Goal: Check status: Check status

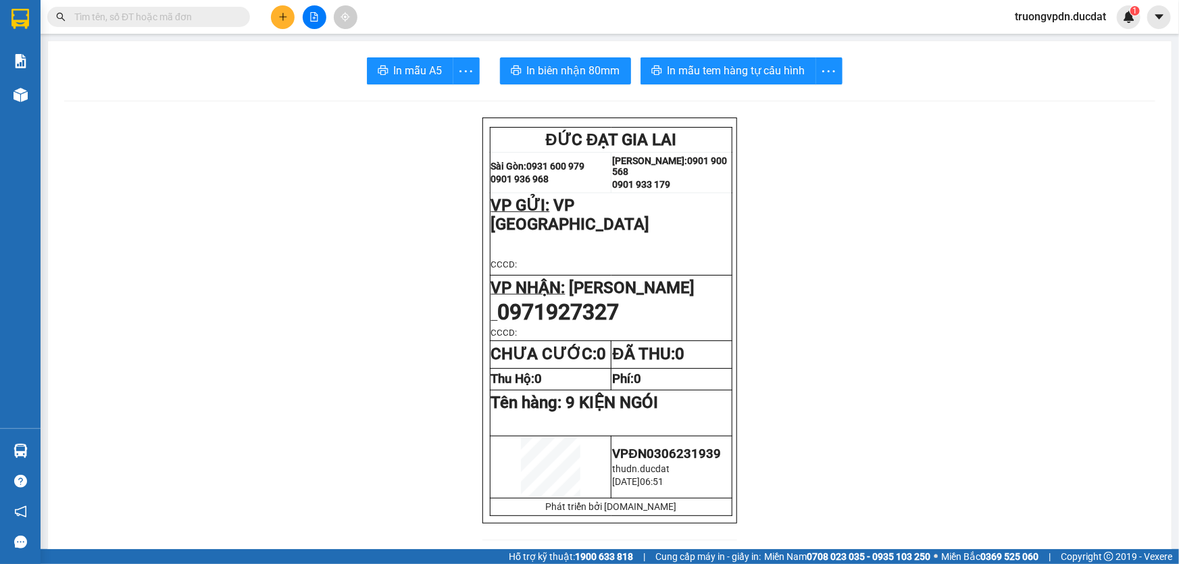
click at [228, 20] on input "text" at bounding box center [153, 16] width 159 height 15
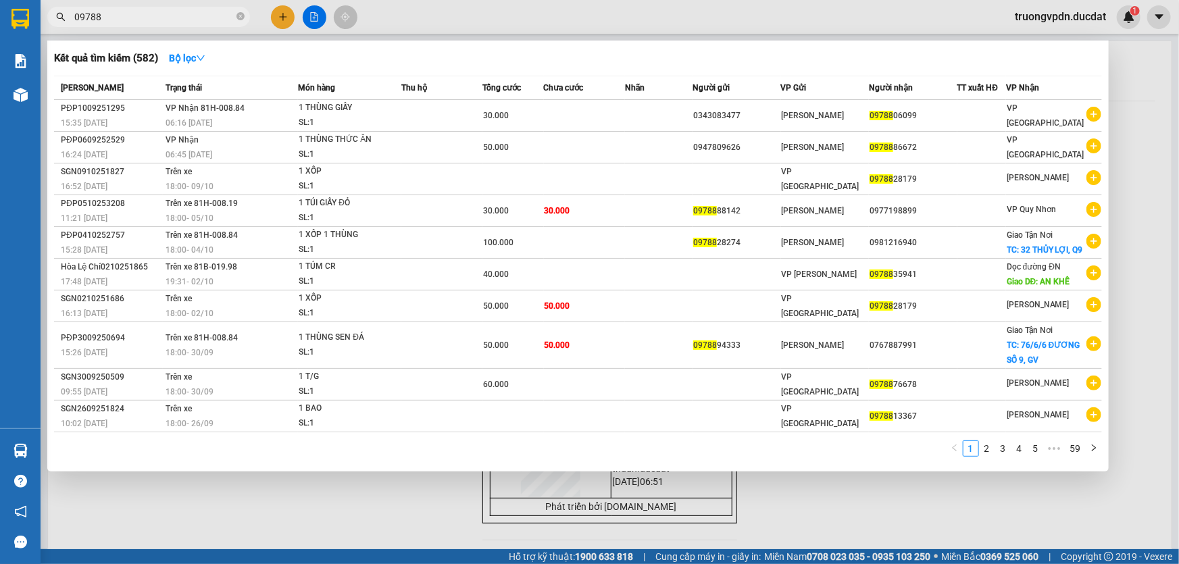
click at [123, 18] on input "09788" at bounding box center [153, 16] width 159 height 15
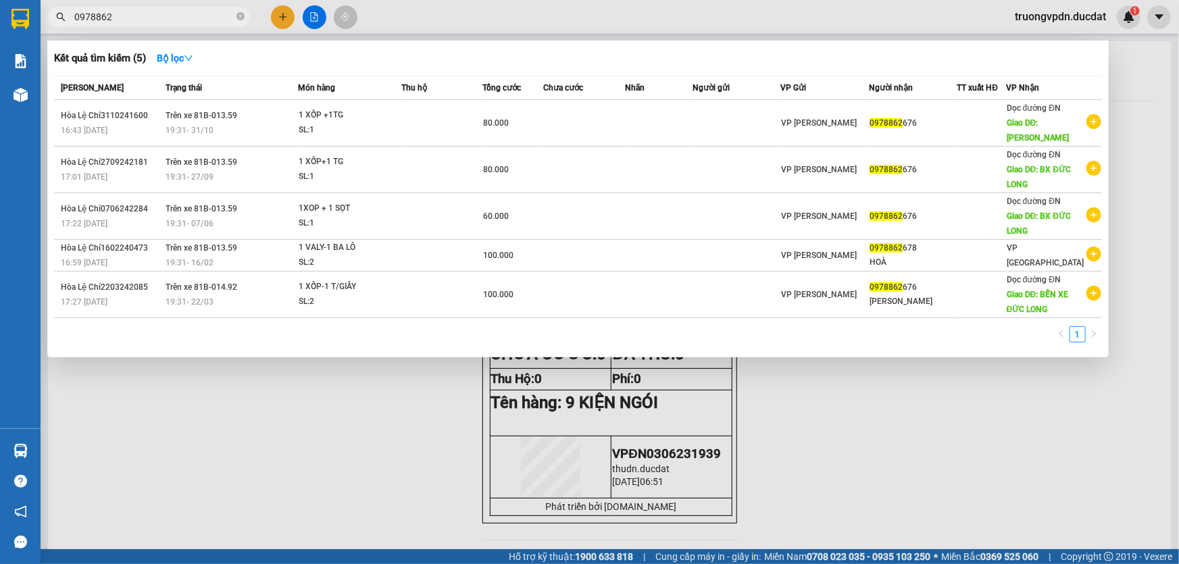
type input "0978862"
click at [305, 416] on div at bounding box center [589, 282] width 1179 height 564
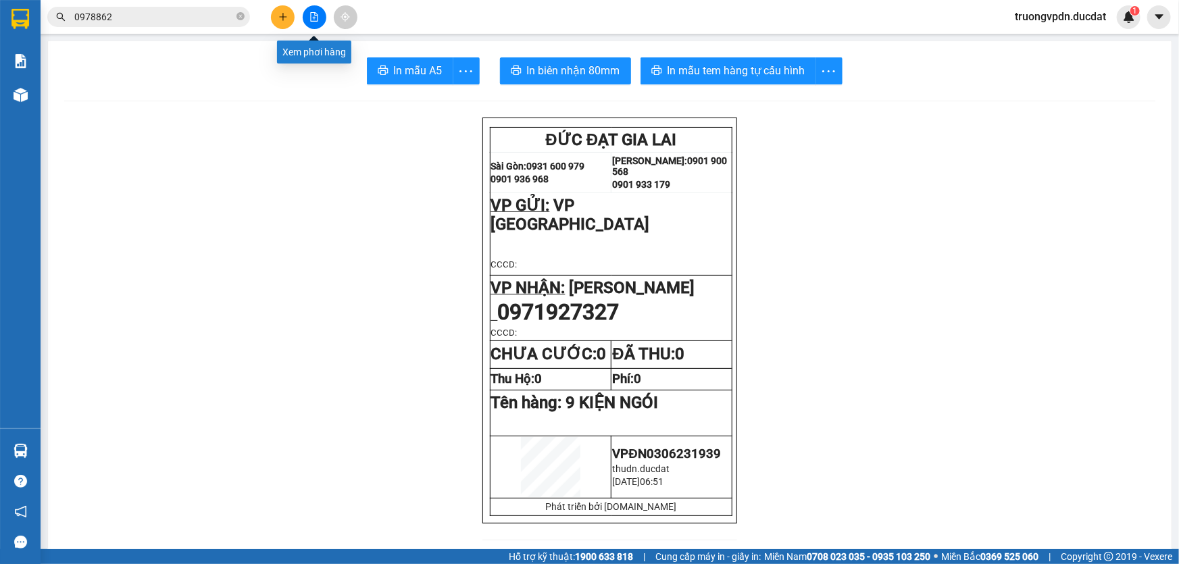
click at [315, 20] on icon "file-add" at bounding box center [314, 16] width 7 height 9
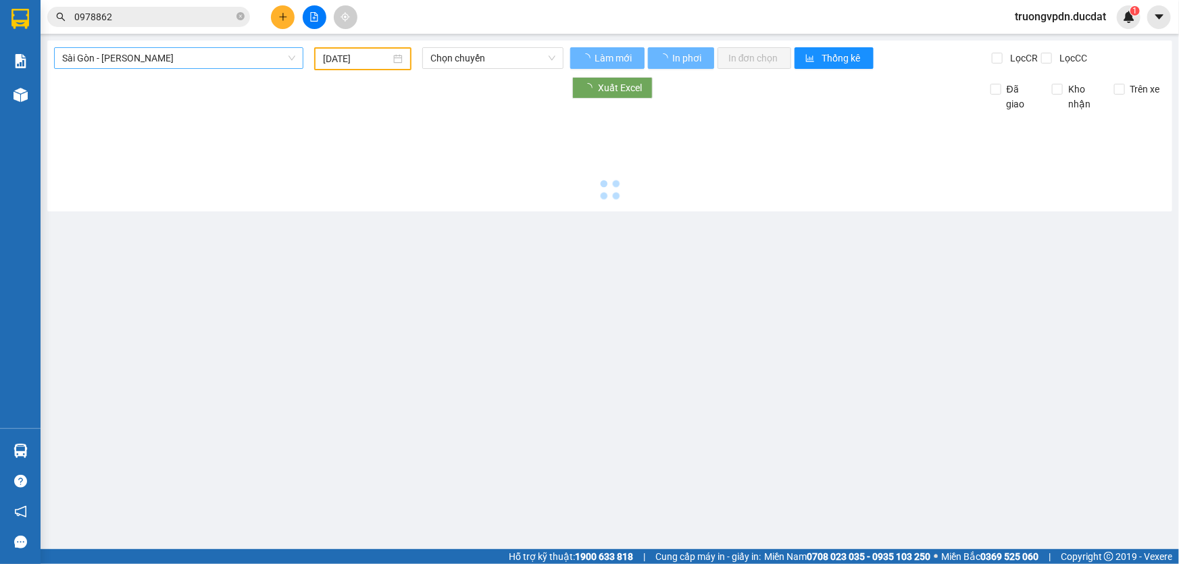
type input "[DATE]"
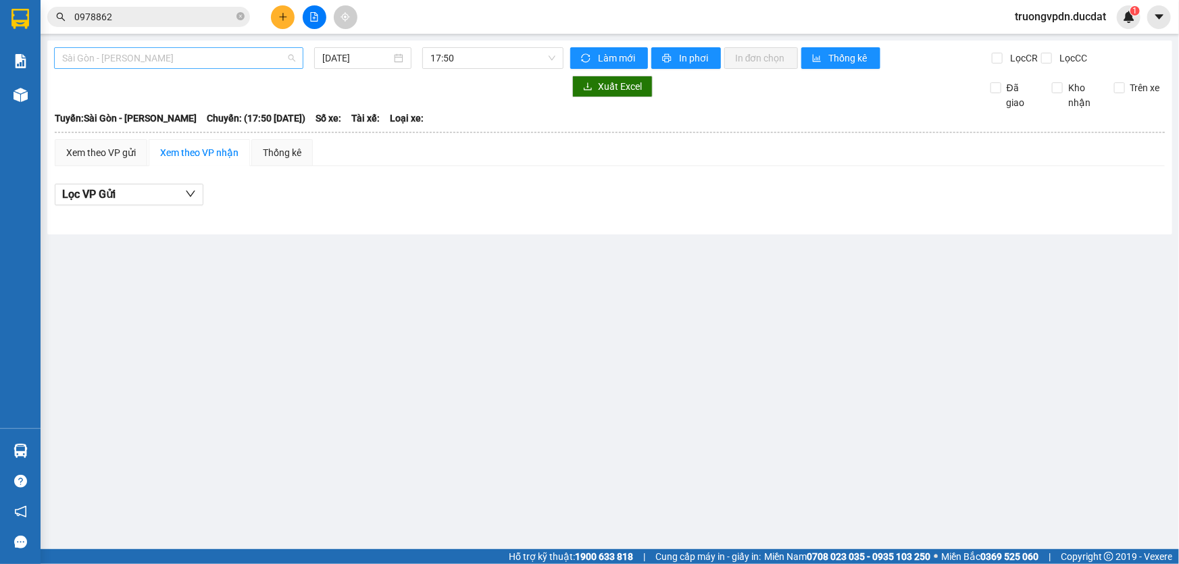
click at [214, 55] on span "Sài Gòn - Gia Lai" at bounding box center [178, 58] width 233 height 20
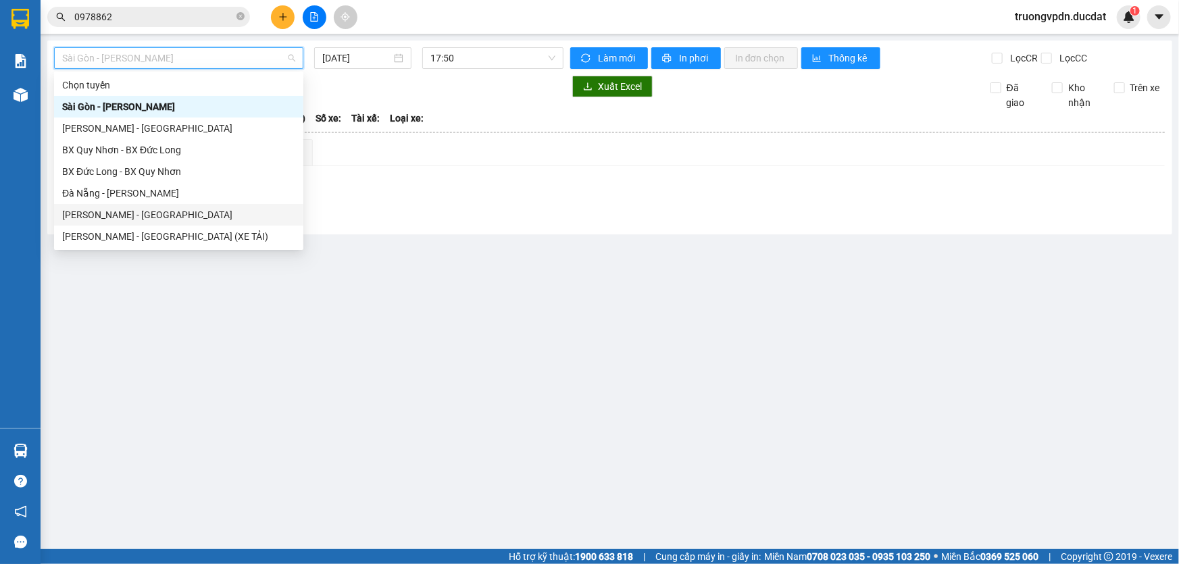
click at [100, 212] on div "Gia Lai - Đà Nẵng" at bounding box center [178, 214] width 233 height 15
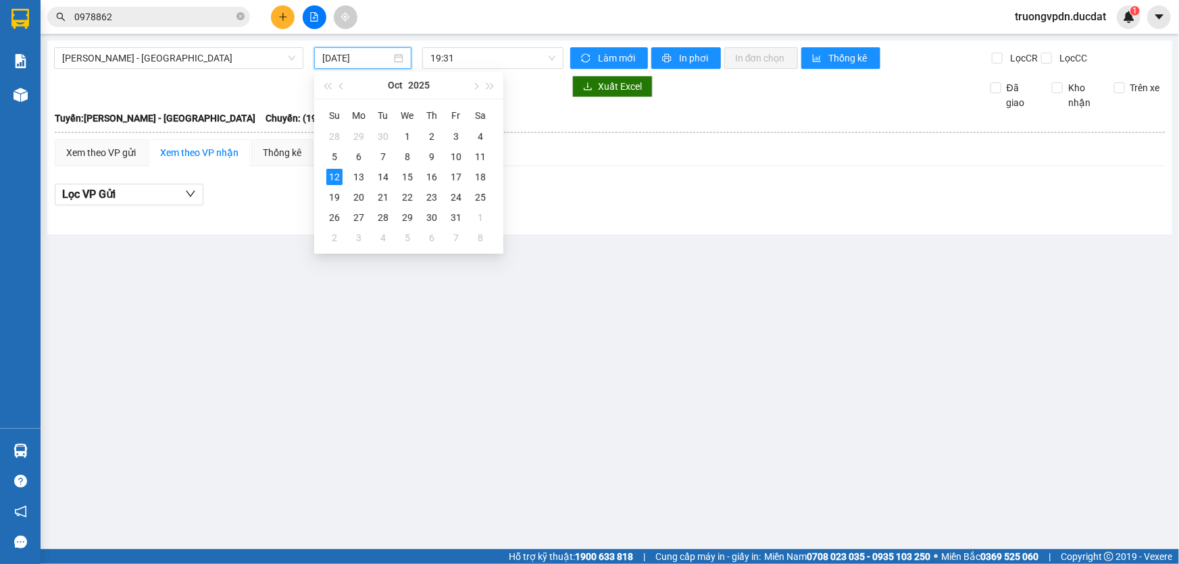
click at [383, 56] on input "[DATE]" at bounding box center [356, 58] width 69 height 15
click at [483, 158] on div "11" at bounding box center [480, 157] width 16 height 16
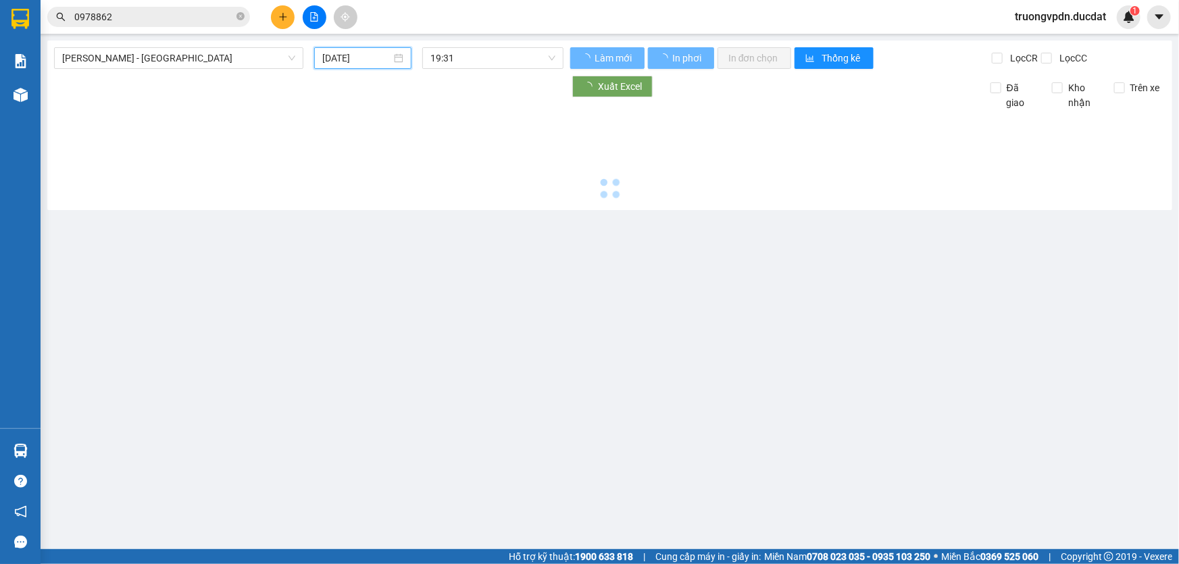
type input "11/10/2025"
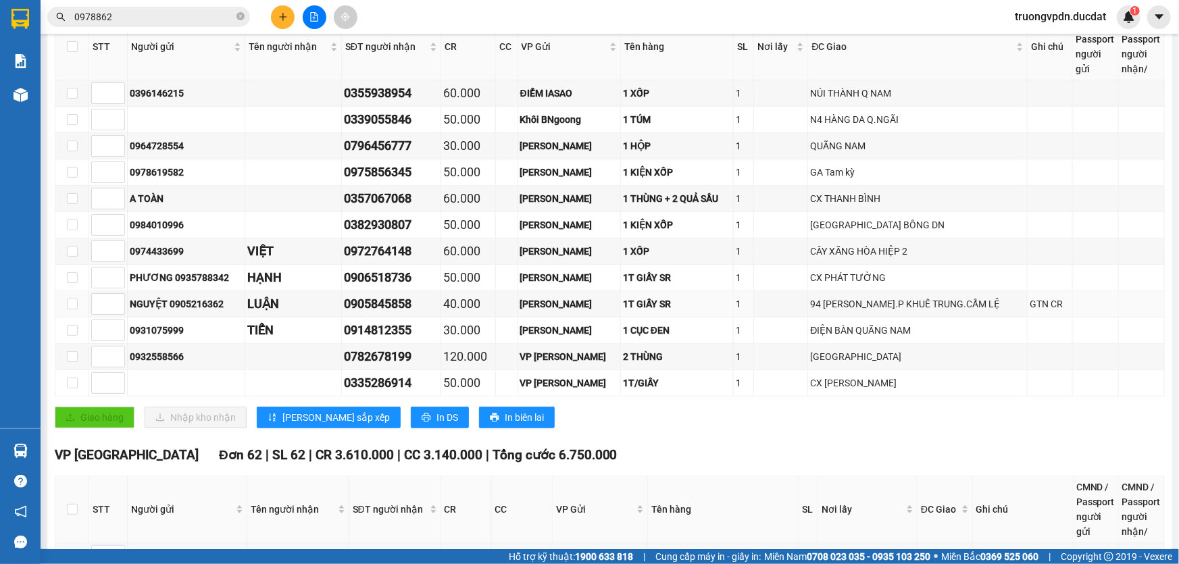
scroll to position [245, 0]
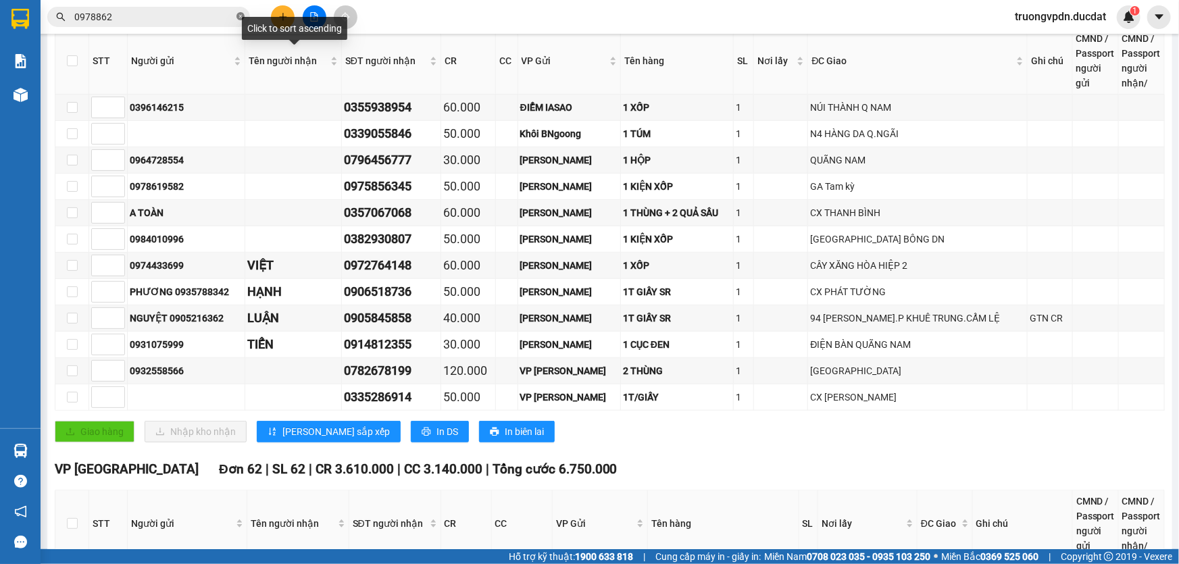
click at [237, 17] on icon "close-circle" at bounding box center [241, 16] width 8 height 8
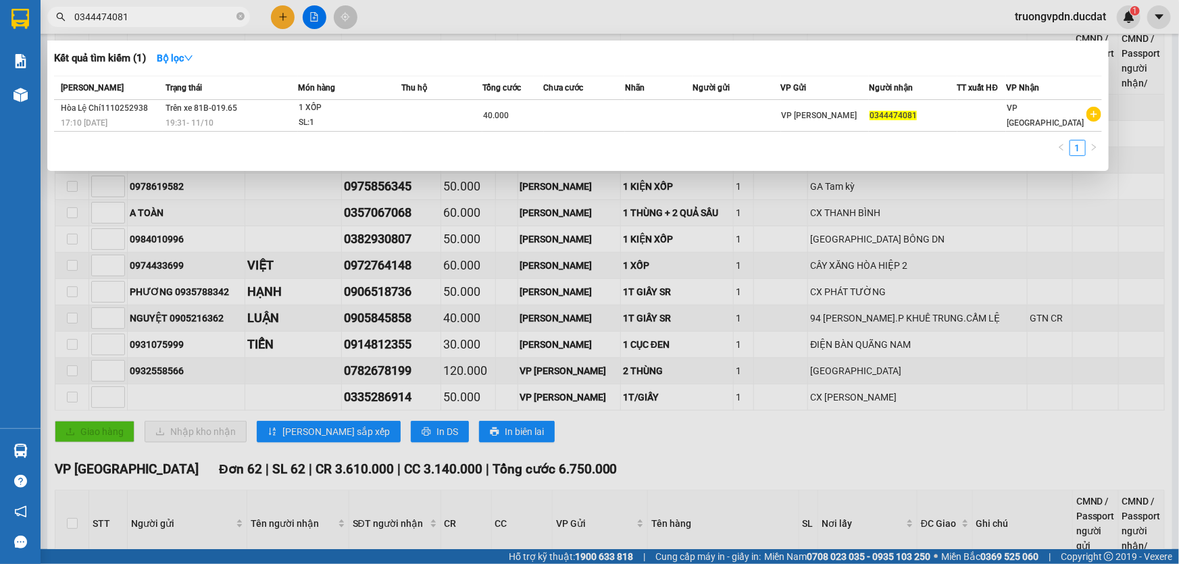
type input "0344474081"
click at [259, 208] on div at bounding box center [589, 282] width 1179 height 564
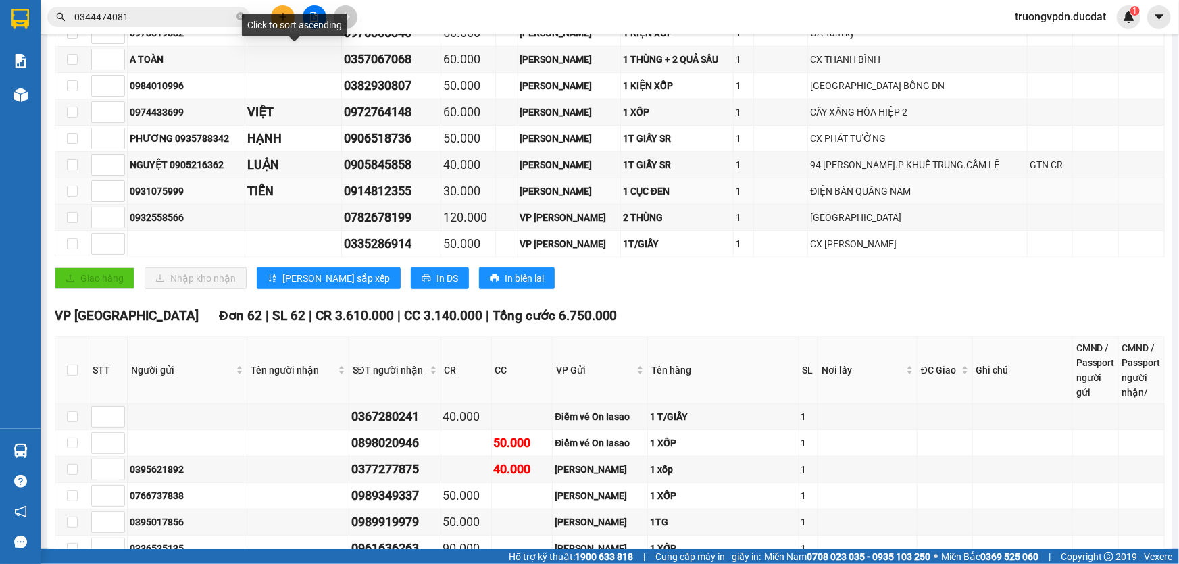
scroll to position [553, 0]
